Goal: Find specific page/section: Locate a particular part of the current website

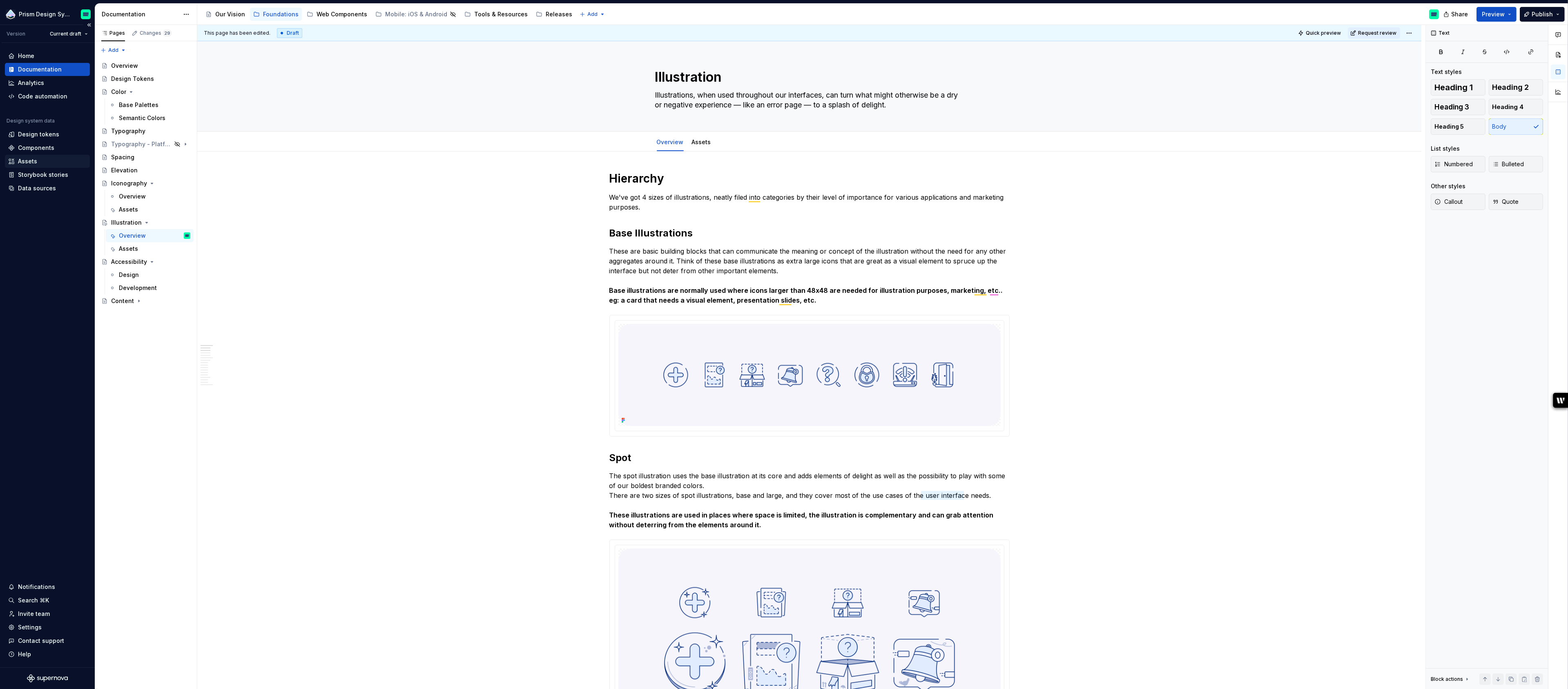
type textarea "*"
click at [32, 159] on div "Assets" at bounding box center [28, 161] width 19 height 8
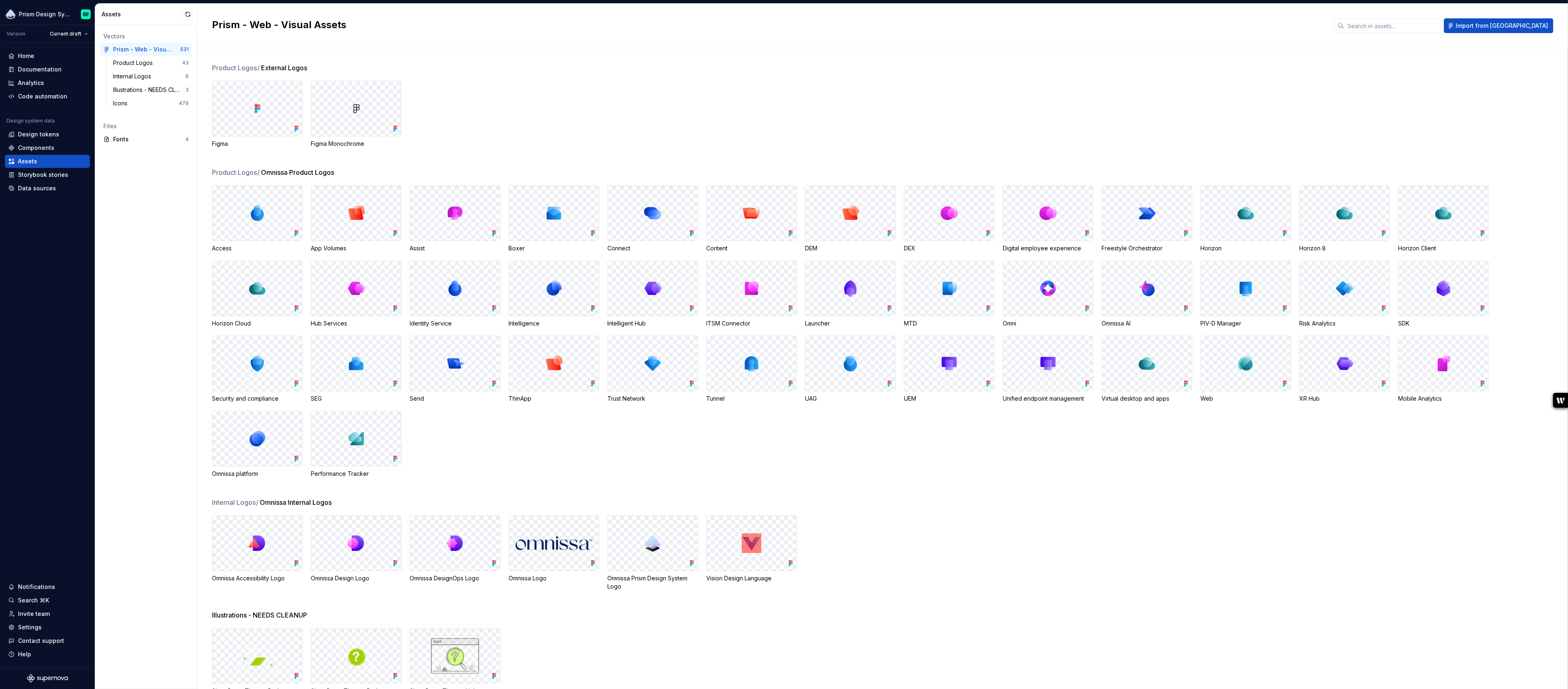
click at [154, 504] on div "Vectors Prism - Web - Visual Assets 531 Product Logos 43 Internal Logos 6 Illus…" at bounding box center [146, 357] width 101 height 664
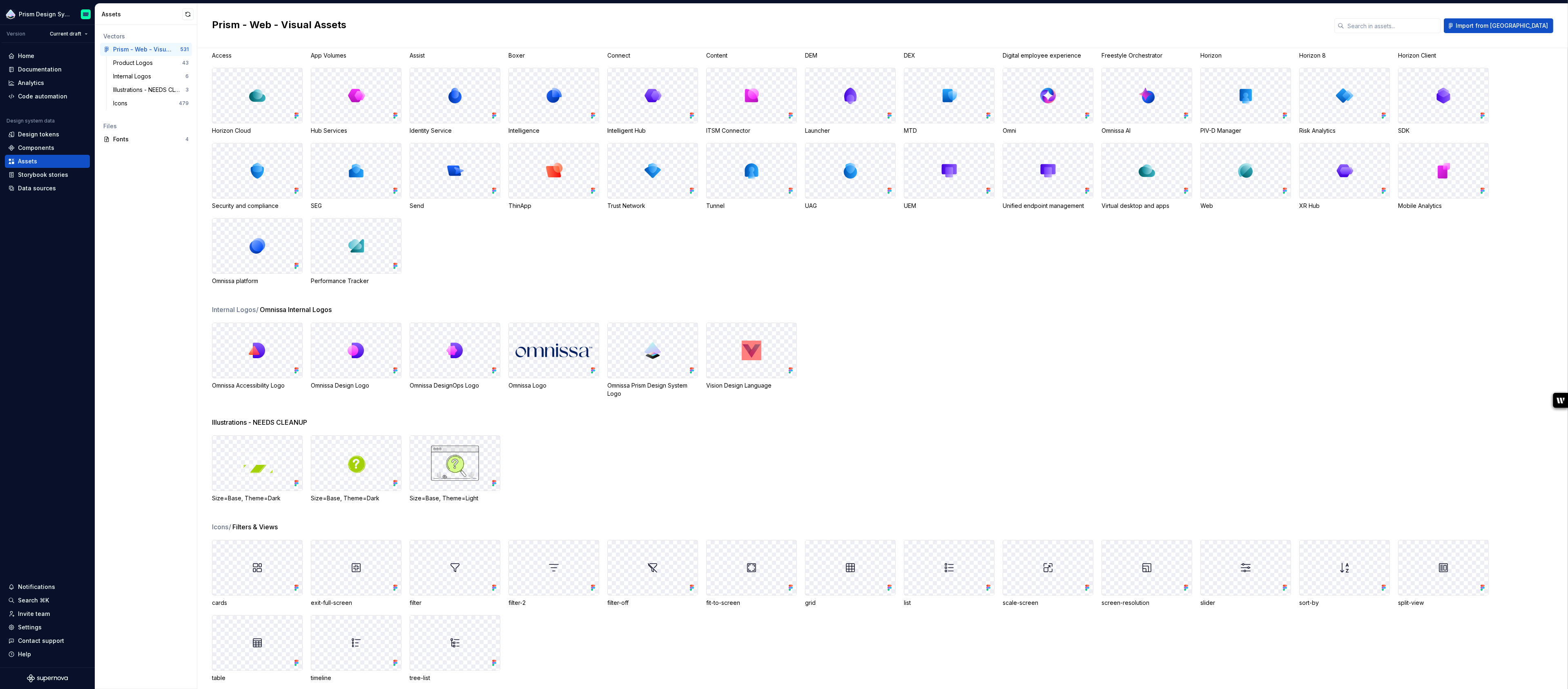
scroll to position [194, 0]
click at [790, 326] on div at bounding box center [751, 348] width 90 height 55
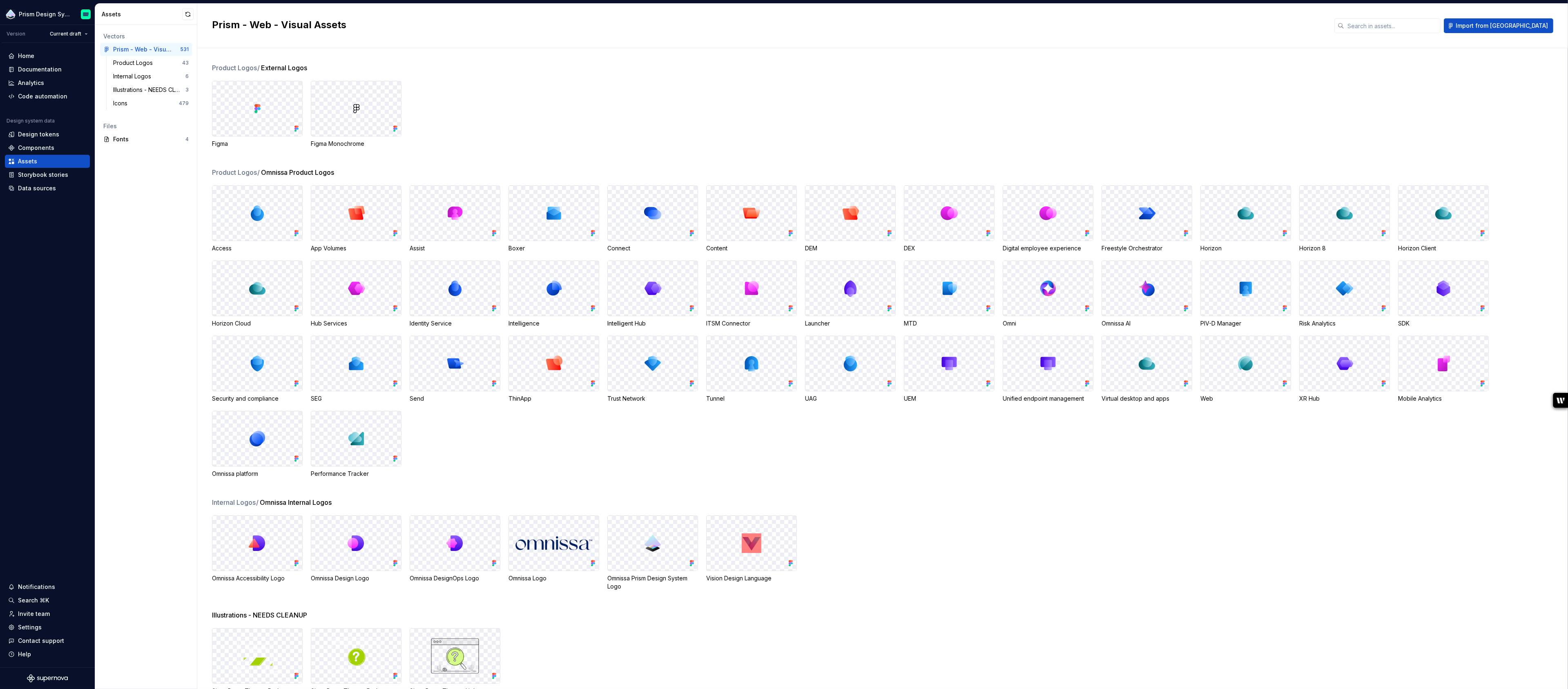
click at [853, 496] on div "Product Logos / Omnissa Product Logos Access App Volumes Assist Boxer Connect C…" at bounding box center [890, 332] width 1356 height 330
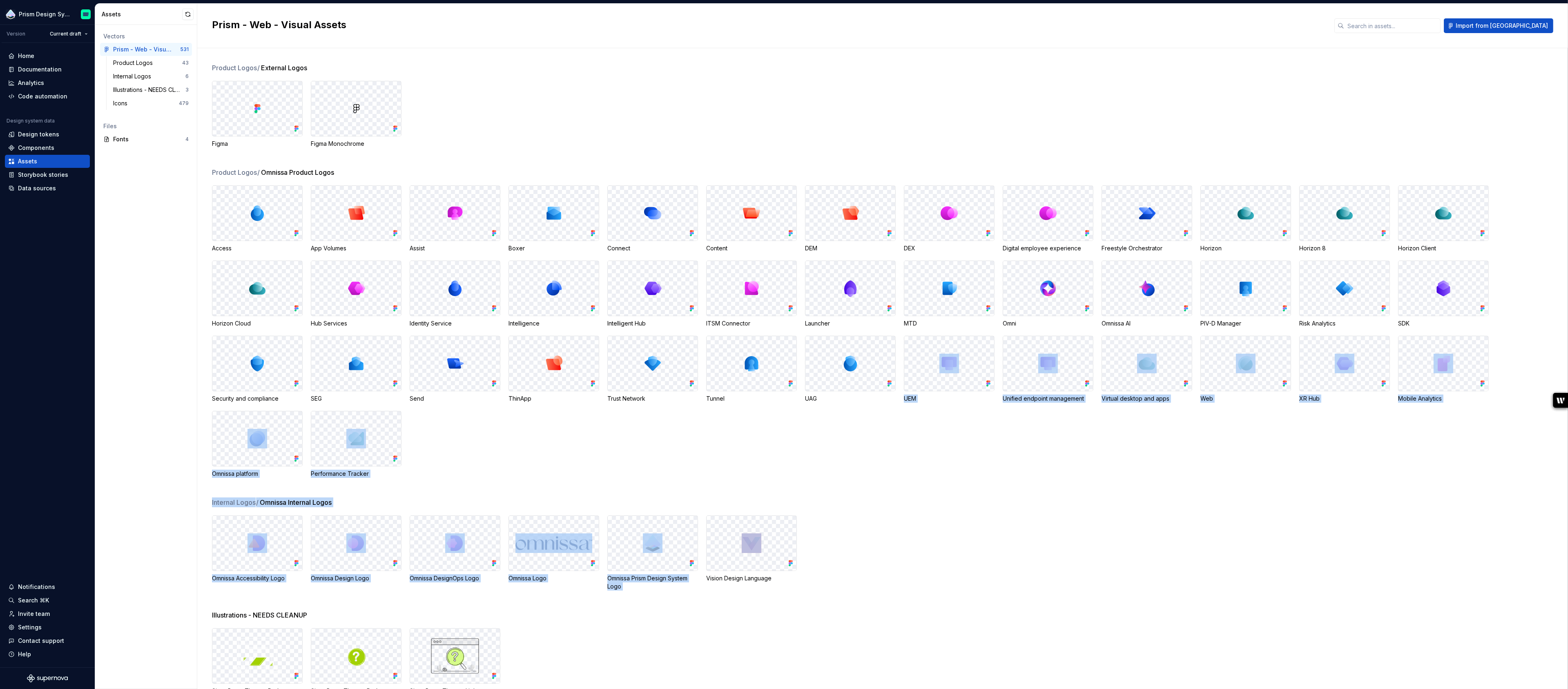
drag, startPoint x: 858, startPoint y: 481, endPoint x: 749, endPoint y: 565, distance: 137.6
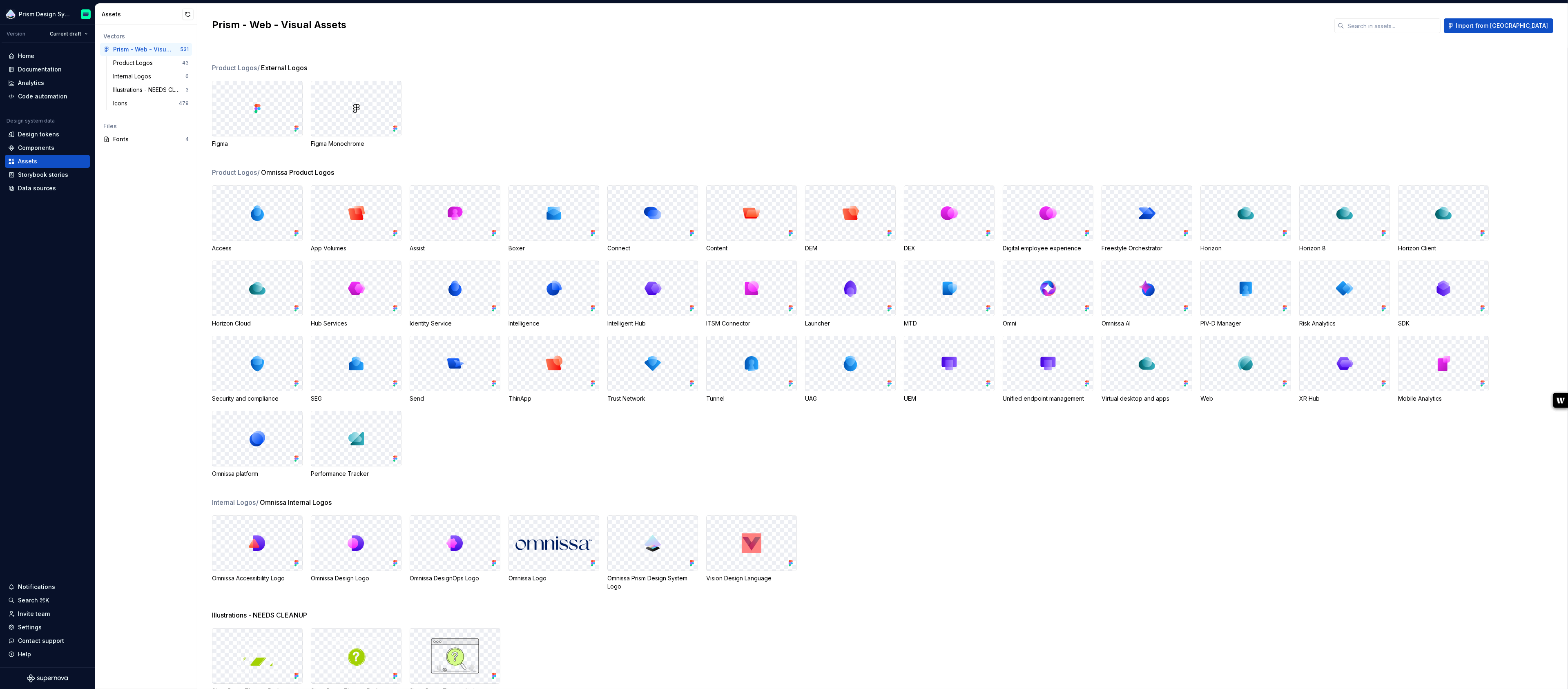
click at [815, 574] on div "Omnissa Accessibility Logo Omnissa Design Logo Omnissa DesignOps Logo Omnissa L…" at bounding box center [890, 553] width 1356 height 75
click at [47, 147] on div "Components" at bounding box center [37, 148] width 37 height 8
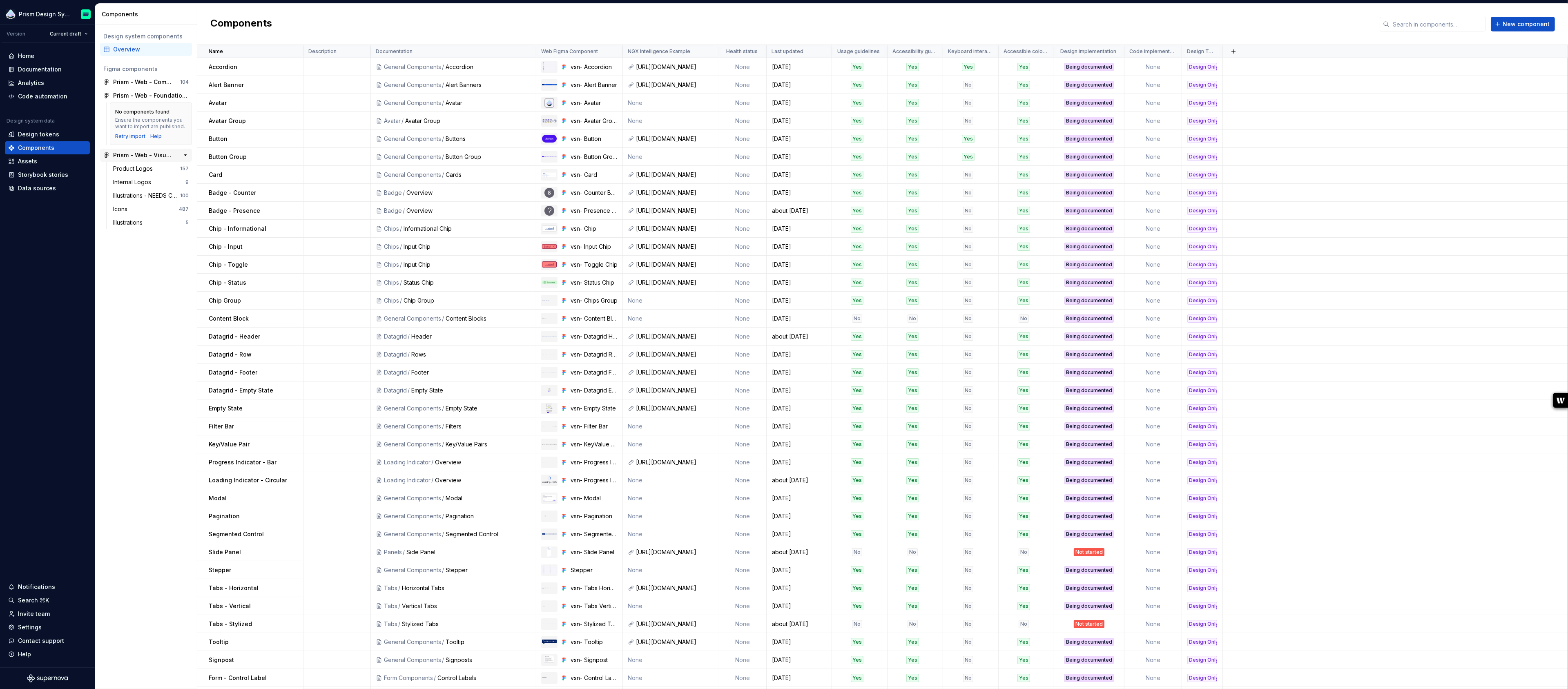
click at [151, 157] on div "Prism - Web - Visual Assets" at bounding box center [143, 155] width 61 height 8
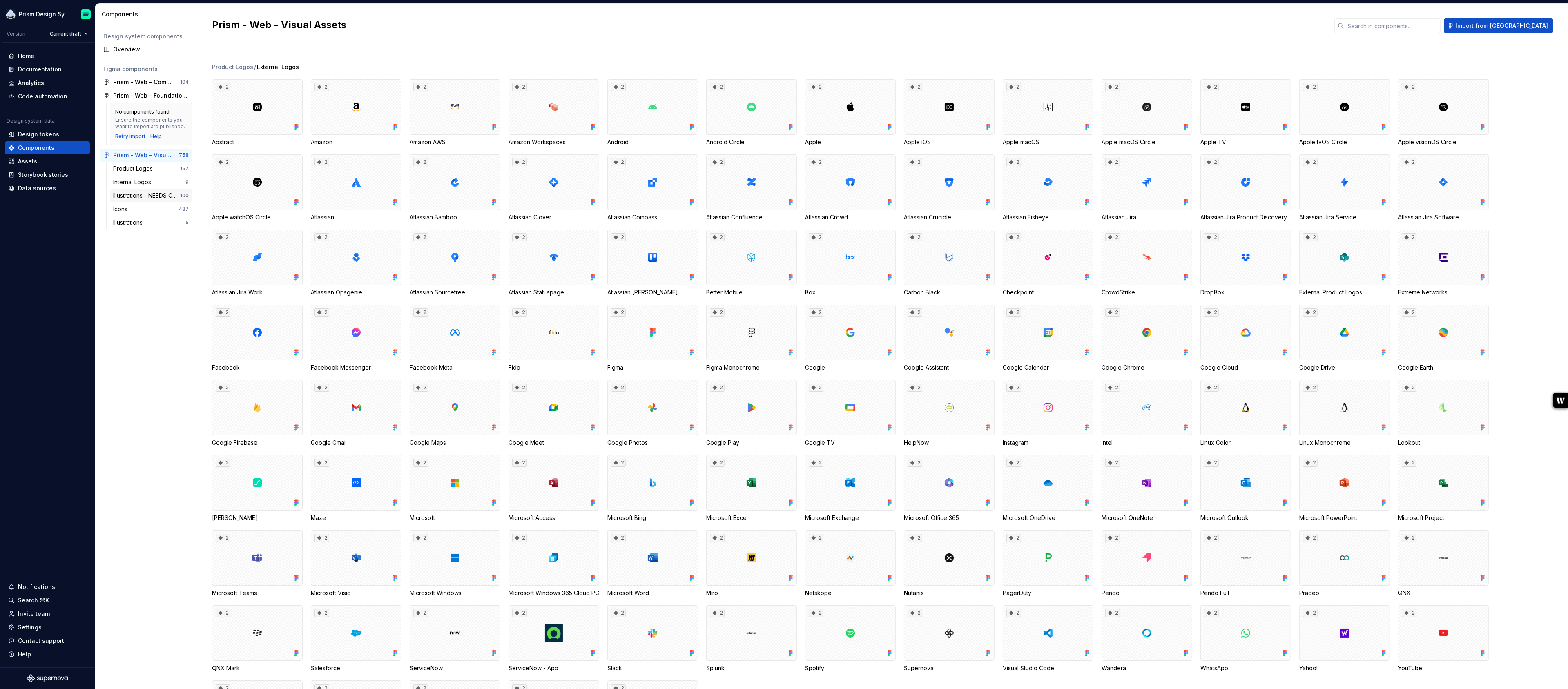
click at [157, 195] on div "Illustrations - NEEDS CLEANUP" at bounding box center [146, 195] width 67 height 8
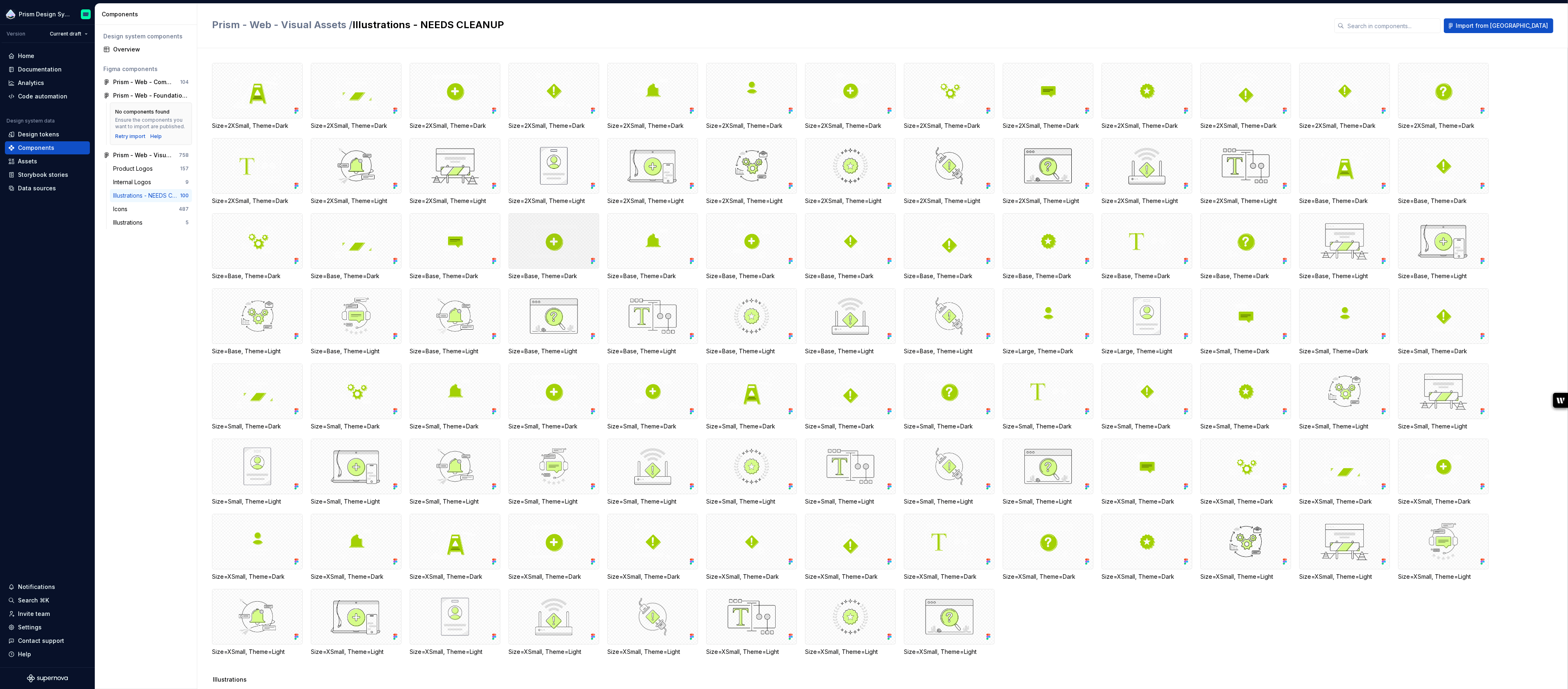
click at [555, 246] on div at bounding box center [554, 241] width 91 height 56
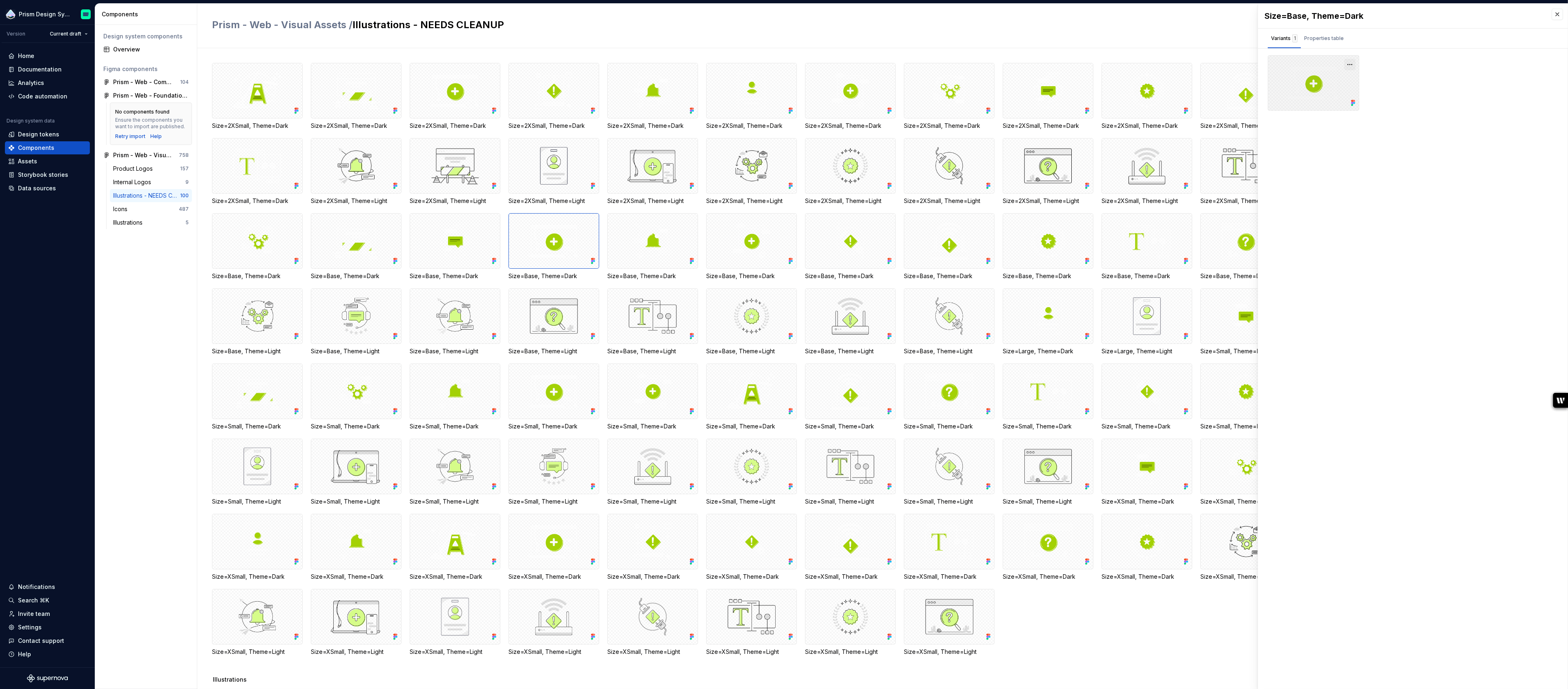
click at [1354, 64] on button "button" at bounding box center [1350, 65] width 12 height 12
click at [1070, 32] on div "Prism - Web - Visual Assets / Illustrations - NEEDS CLEANUP" at bounding box center [769, 25] width 1112 height 14
click at [954, 33] on div "Prism - Web - Visual Assets / Illustrations - NEEDS CLEANUP" at bounding box center [769, 25] width 1112 height 14
click at [1559, 15] on button "button" at bounding box center [1557, 14] width 12 height 12
